Goal: Task Accomplishment & Management: Complete application form

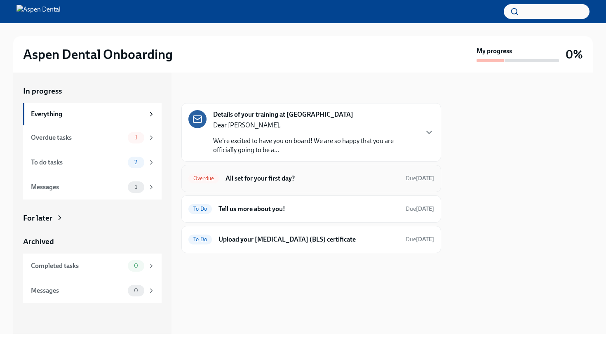
click at [273, 179] on h6 "All set for your first day?" at bounding box center [311, 178] width 173 height 9
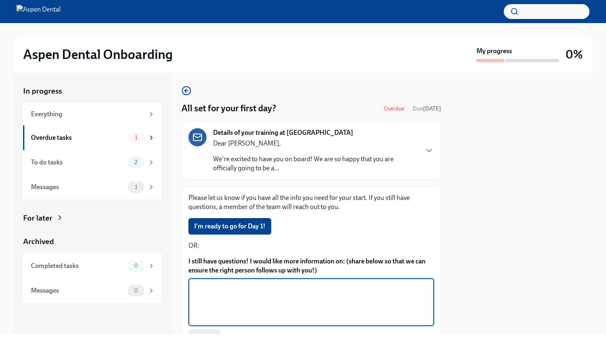
click at [204, 293] on textarea "I still have questions! I would like more information on: (share below so that …" at bounding box center [311, 302] width 236 height 40
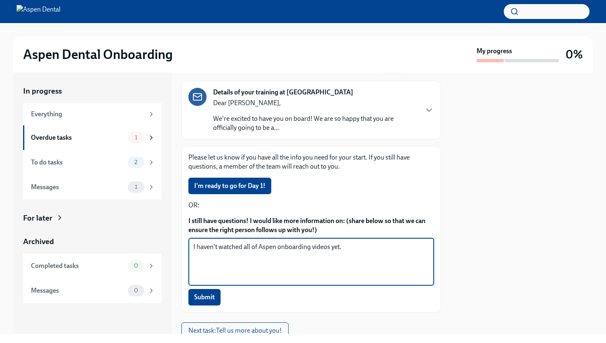
scroll to position [72, 0]
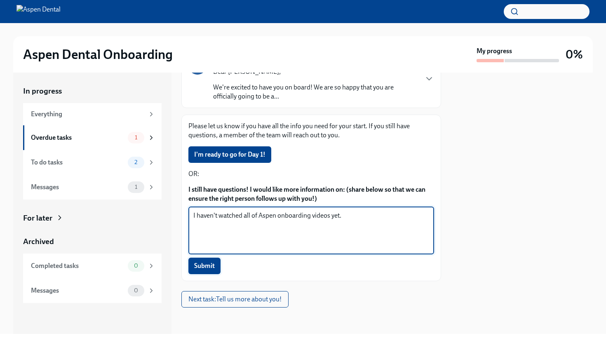
type textarea "I haven't watched all of Aspen onboarding videos yet."
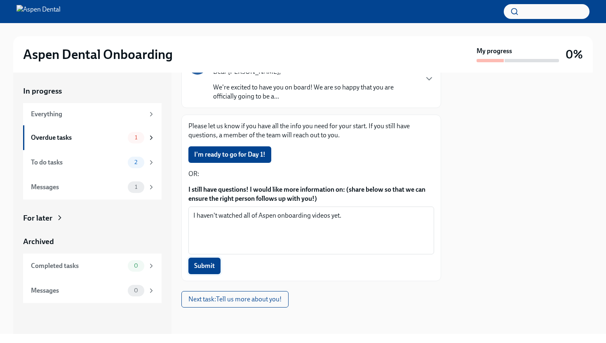
click at [208, 266] on span "Submit" at bounding box center [204, 266] width 21 height 8
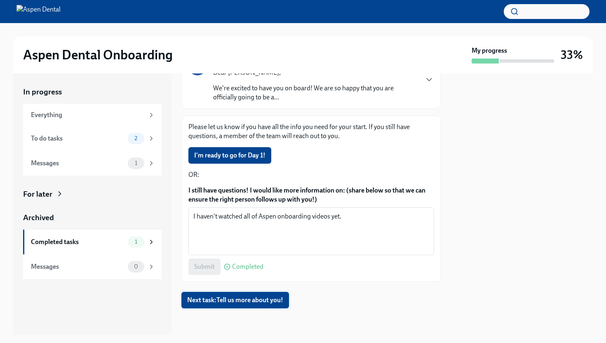
click at [214, 300] on span "Next task : Tell us more about you!" at bounding box center [235, 300] width 96 height 8
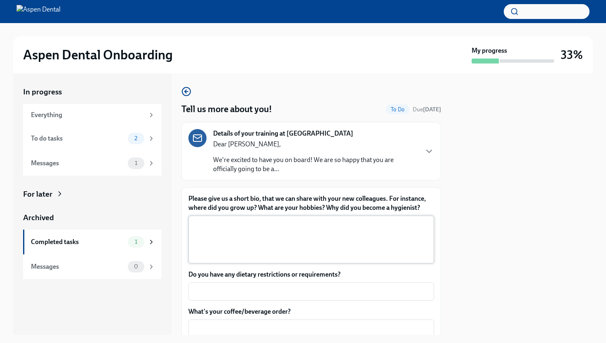
click at [204, 225] on textarea "Please give us a short bio, that we can share with your new colleagues. For ins…" at bounding box center [311, 240] width 236 height 40
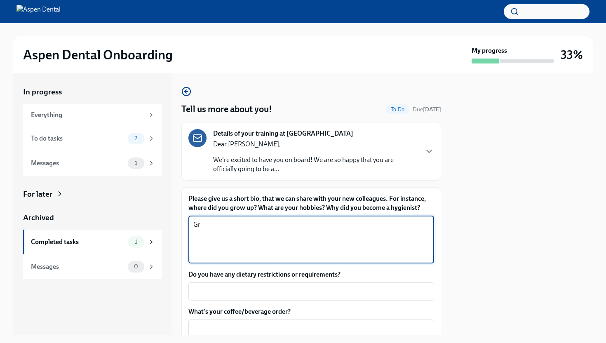
type textarea "G"
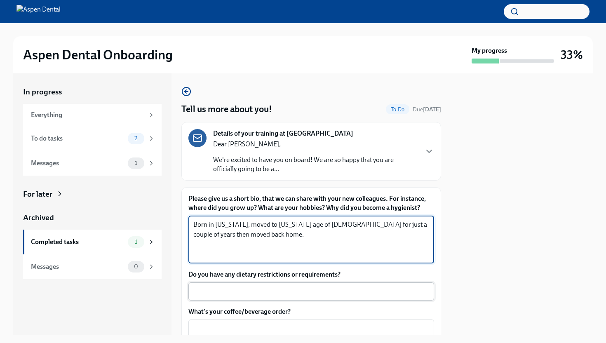
type textarea "Born in [US_STATE], moved to [US_STATE] age of [DEMOGRAPHIC_DATA] for just a co…"
click at [211, 292] on textarea "Do you have any dietary restrictions or requirements?" at bounding box center [311, 291] width 236 height 10
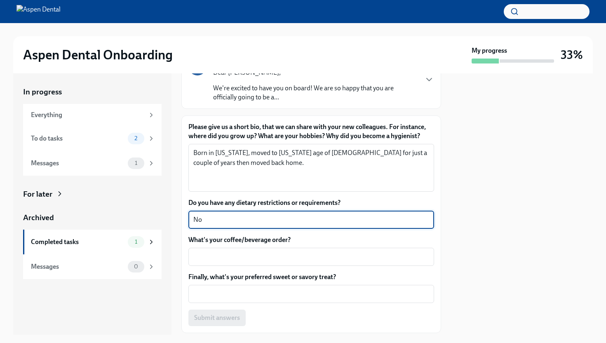
scroll to position [73, 0]
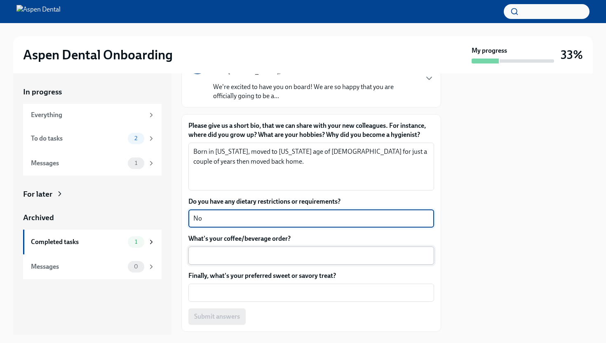
type textarea "No"
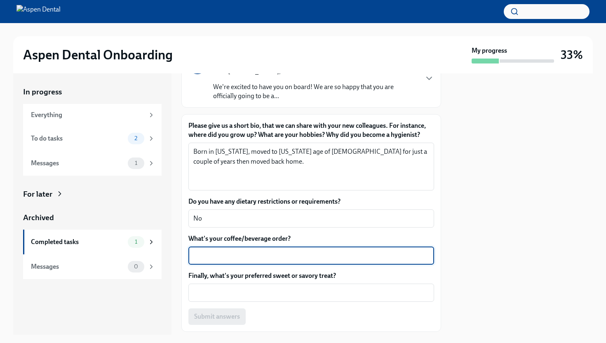
click at [194, 257] on textarea "What's your coffee/beverage order?" at bounding box center [311, 255] width 236 height 10
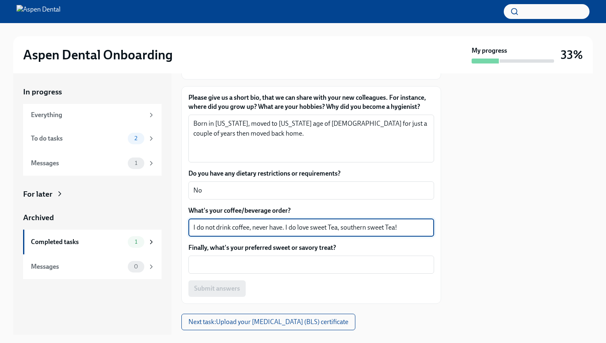
scroll to position [107, 0]
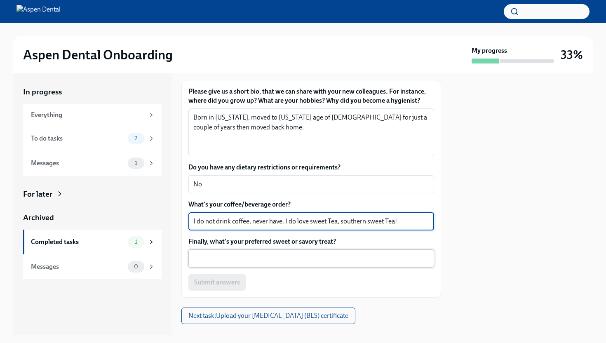
type textarea "I do not drink coffee, never have. I do love sweet Tea, southern sweet Tea!"
click at [199, 258] on textarea "Finally, what's your preferred sweet or savory treat?" at bounding box center [311, 258] width 236 height 10
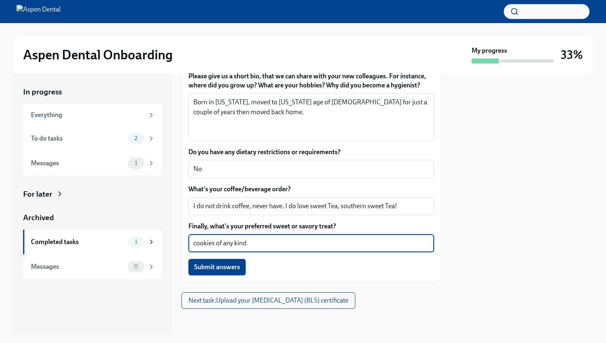
scroll to position [123, 0]
type textarea "cookies of any kind"
click at [227, 115] on textarea "Born in [US_STATE], moved to [US_STATE] age of [DEMOGRAPHIC_DATA] for just a co…" at bounding box center [311, 117] width 236 height 40
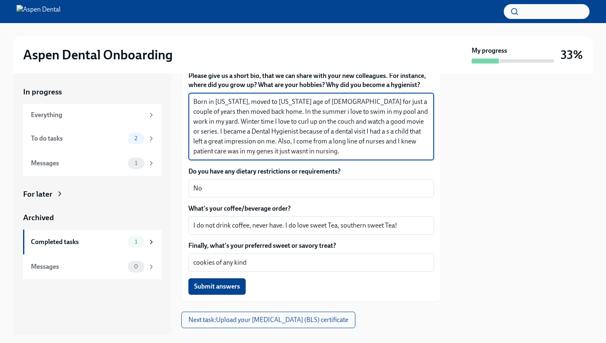
click at [243, 152] on textarea "Born in [US_STATE], moved to [US_STATE] age of [DEMOGRAPHIC_DATA] for just a co…" at bounding box center [311, 126] width 236 height 59
click at [280, 153] on textarea "Born in [US_STATE], moved to [US_STATE] age of [DEMOGRAPHIC_DATA] for just a co…" at bounding box center [311, 126] width 236 height 59
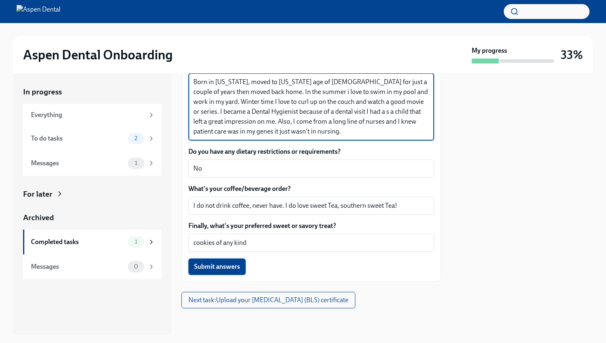
type textarea "Born in [US_STATE], moved to [US_STATE] age of [DEMOGRAPHIC_DATA] for just a co…"
click at [239, 267] on span "Submit answers" at bounding box center [217, 266] width 46 height 8
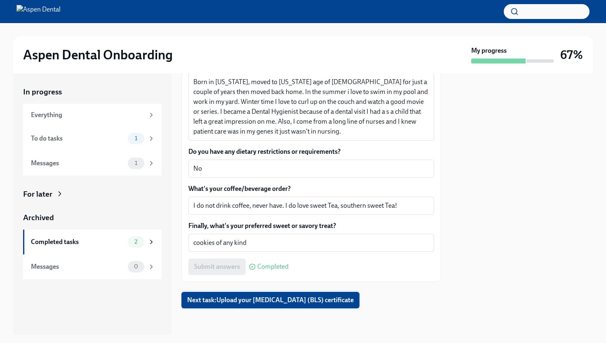
click at [280, 299] on span "Next task : Upload your [MEDICAL_DATA] (BLS) certificate" at bounding box center [270, 300] width 166 height 8
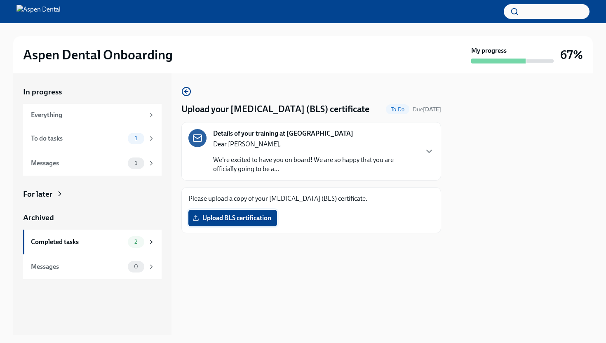
click at [234, 218] on span "Upload BLS certification" at bounding box center [232, 218] width 77 height 8
click at [0, 0] on input "Upload BLS certification" at bounding box center [0, 0] width 0 height 0
click at [235, 216] on span "Upload BLS certification" at bounding box center [232, 218] width 77 height 8
click at [0, 0] on input "Upload BLS certification" at bounding box center [0, 0] width 0 height 0
click at [209, 215] on span "CPR.jpeg" at bounding box center [211, 218] width 35 height 8
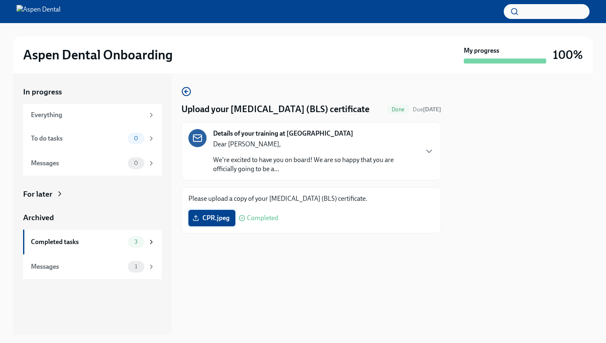
click at [0, 0] on input "CPR.jpeg" at bounding box center [0, 0] width 0 height 0
click at [257, 219] on span "Completed" at bounding box center [262, 218] width 31 height 7
click at [196, 218] on icon at bounding box center [195, 218] width 7 height 7
click at [0, 0] on input "CPR.jpeg" at bounding box center [0, 0] width 0 height 0
click at [281, 165] on p "We're excited to have you on board! We are so happy that you are officially goi…" at bounding box center [315, 164] width 204 height 18
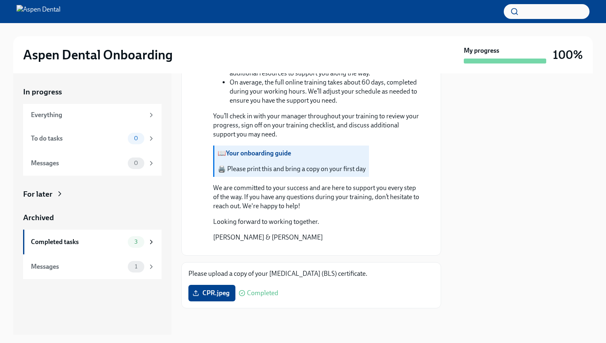
scroll to position [611, 0]
click at [222, 173] on p "🖨️ Please print this and bring a copy on your first day" at bounding box center [292, 168] width 148 height 9
click at [232, 173] on p "🖨️ Please print this and bring a copy on your first day" at bounding box center [292, 168] width 148 height 9
click at [220, 158] on p "📖 Your onboarding guide" at bounding box center [292, 153] width 148 height 9
click at [239, 173] on p "🖨️ Please print this and bring a copy on your first day" at bounding box center [292, 168] width 148 height 9
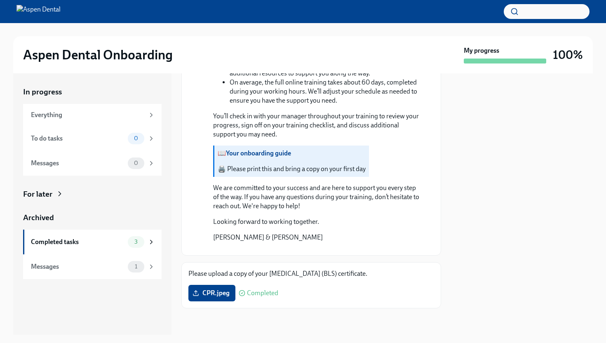
scroll to position [691, 0]
click at [220, 164] on p "🖨️ Please print this and bring a copy on your first day" at bounding box center [292, 168] width 148 height 9
click at [241, 164] on p "🖨️ Please print this and bring a copy on your first day" at bounding box center [292, 168] width 148 height 9
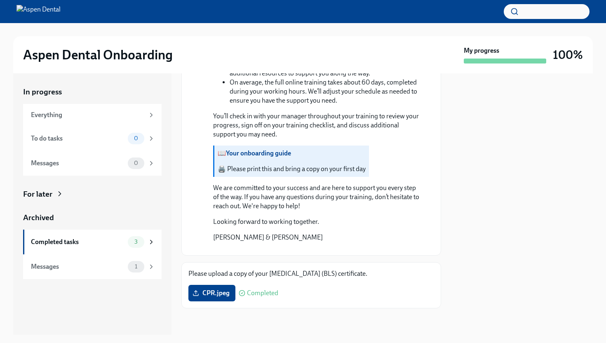
click at [244, 149] on strong "Your onboarding guide" at bounding box center [258, 153] width 65 height 8
click at [237, 248] on button "Zoom image" at bounding box center [317, 248] width 208 height 0
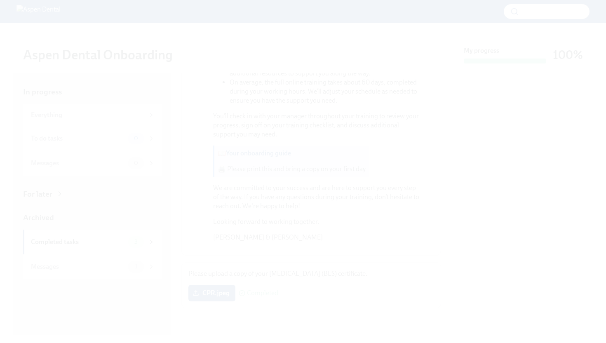
click at [140, 169] on button "Unzoom image" at bounding box center [303, 171] width 606 height 343
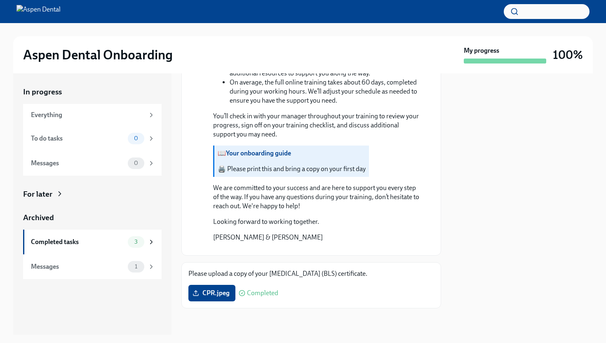
click at [140, 169] on button "Unzoom image" at bounding box center [303, 171] width 606 height 343
click at [197, 296] on icon at bounding box center [195, 293] width 7 height 7
click at [0, 0] on input "CPR.jpeg" at bounding box center [0, 0] width 0 height 0
click at [265, 296] on span "Completed" at bounding box center [262, 293] width 31 height 7
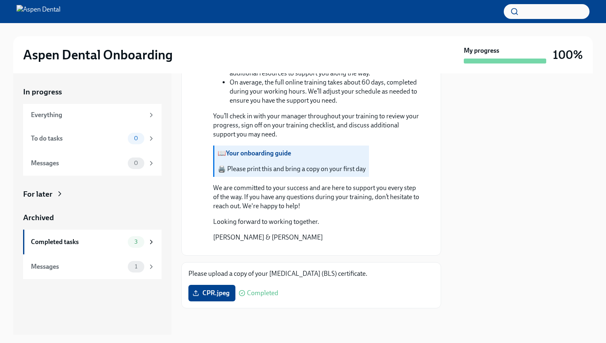
click at [233, 149] on strong "Your onboarding guide" at bounding box center [258, 153] width 65 height 8
click at [254, 164] on p "🖨️ Please print this and bring a copy on your first day" at bounding box center [292, 168] width 148 height 9
click at [246, 164] on p "🖨️ Please print this and bring a copy on your first day" at bounding box center [292, 168] width 148 height 9
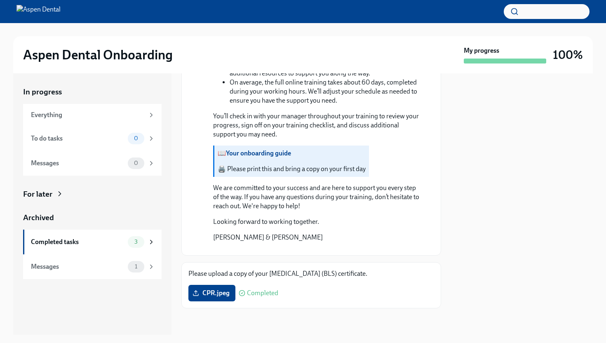
click at [318, 149] on p "📖 Your onboarding guide" at bounding box center [292, 153] width 148 height 9
click at [319, 149] on p "📖 Your onboarding guide" at bounding box center [292, 153] width 148 height 9
click at [302, 149] on div "📖 Your onboarding guide 🖨️ Please print this and bring a copy on your first day" at bounding box center [292, 161] width 148 height 25
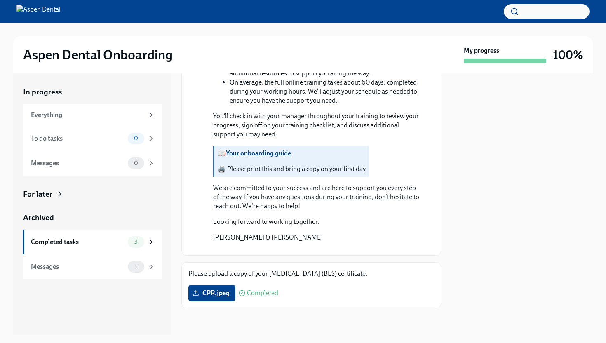
click at [241, 164] on p "🖨️ Please print this and bring a copy on your first day" at bounding box center [292, 168] width 148 height 9
click at [223, 164] on p "🖨️ Please print this and bring a copy on your first day" at bounding box center [292, 168] width 148 height 9
click at [223, 149] on p "📖 Your onboarding guide" at bounding box center [292, 153] width 148 height 9
click at [221, 164] on p "🖨️ Please print this and bring a copy on your first day" at bounding box center [292, 168] width 148 height 9
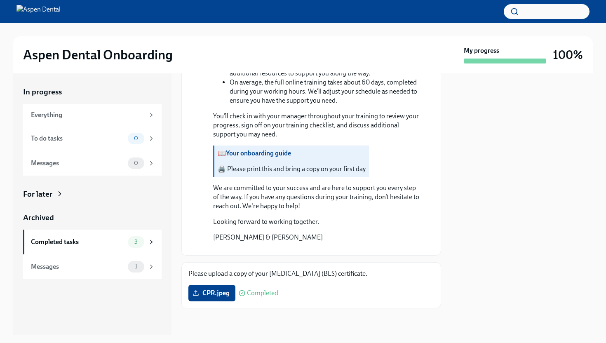
click at [240, 149] on div "📖 Your onboarding guide 🖨️ Please print this and bring a copy on your first day" at bounding box center [292, 161] width 148 height 25
click at [236, 149] on strong "Your onboarding guide" at bounding box center [258, 153] width 65 height 8
